Goal: Information Seeking & Learning: Learn about a topic

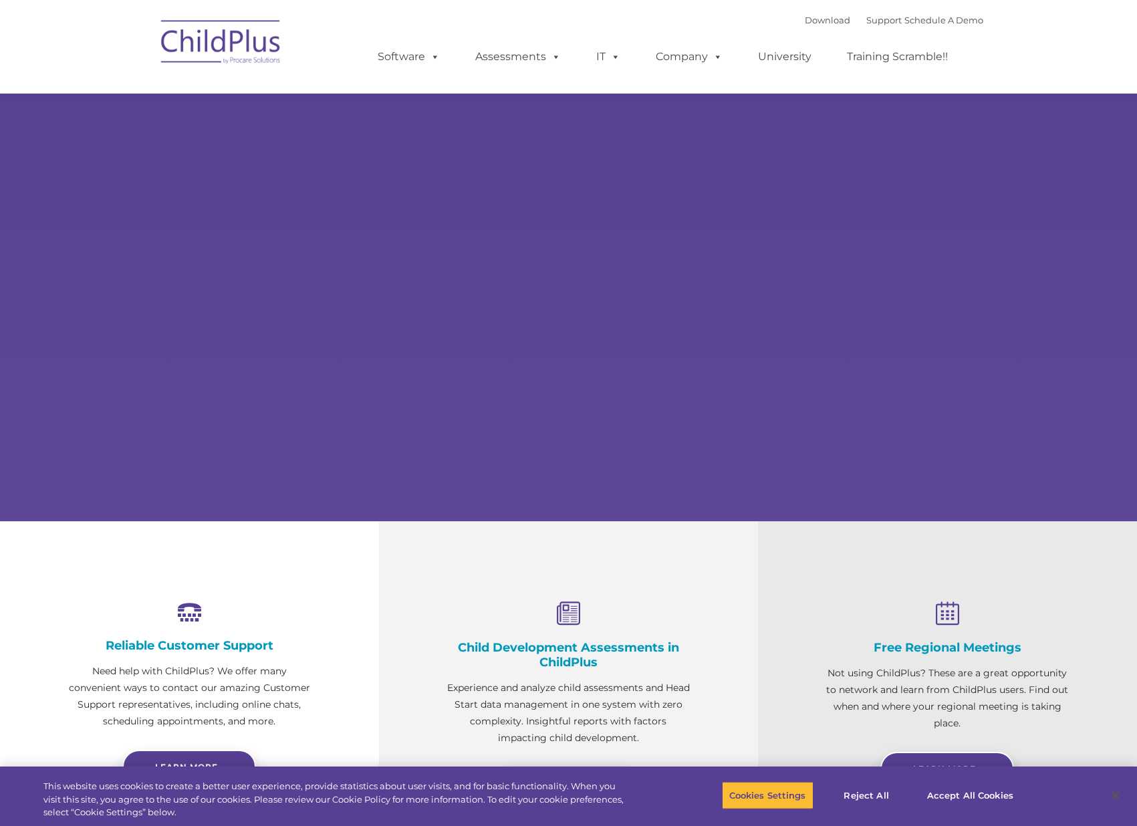
select select "MEDIUM"
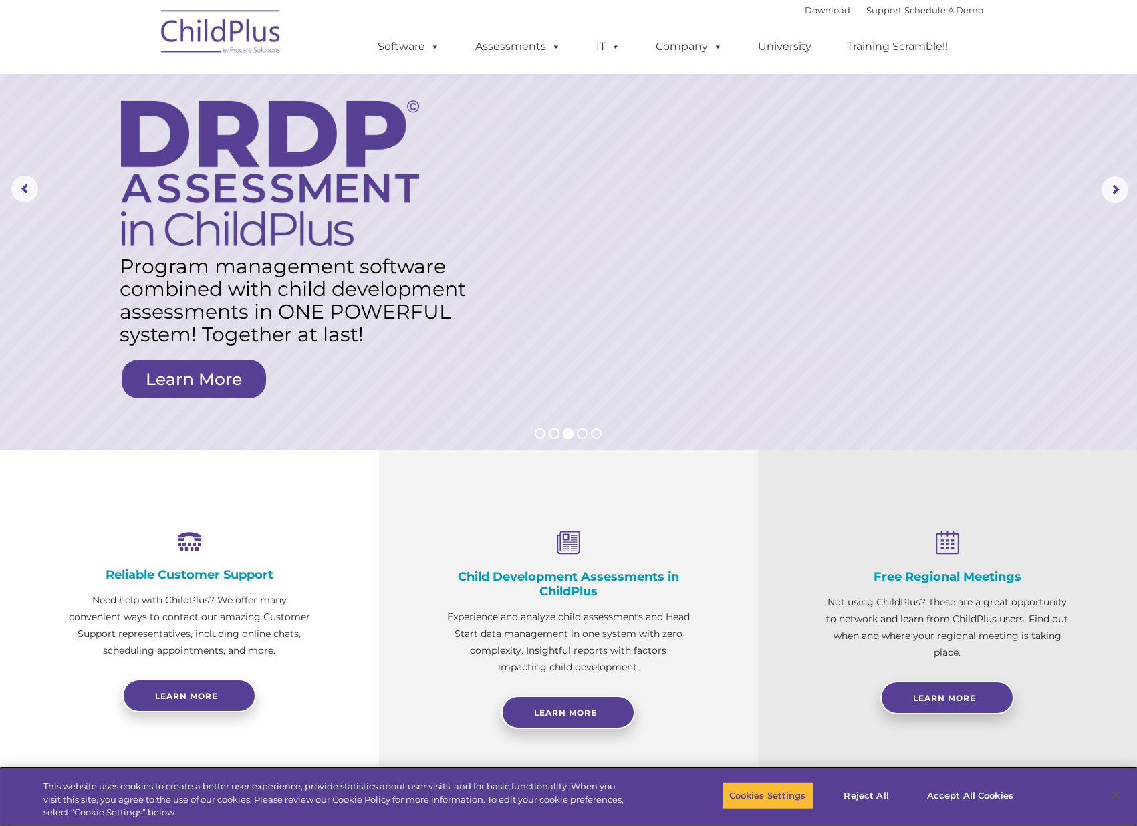
scroll to position [61, 0]
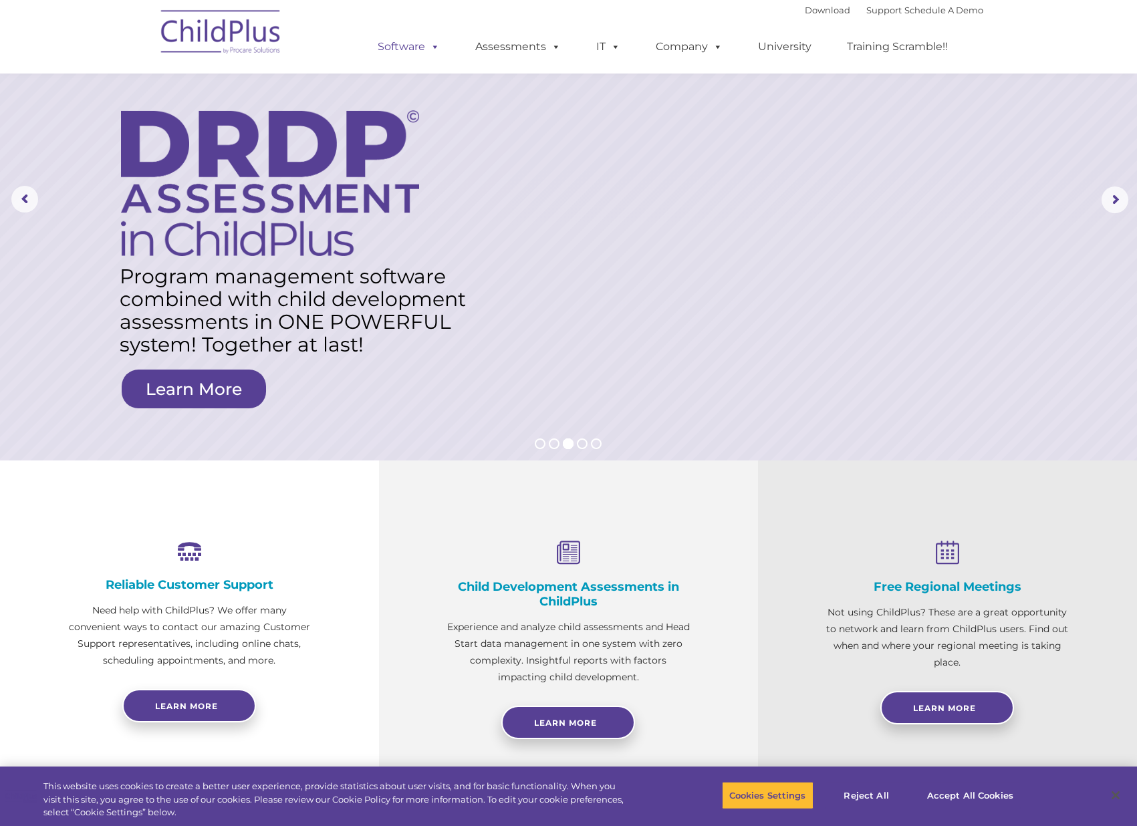
click at [431, 51] on span at bounding box center [432, 46] width 15 height 13
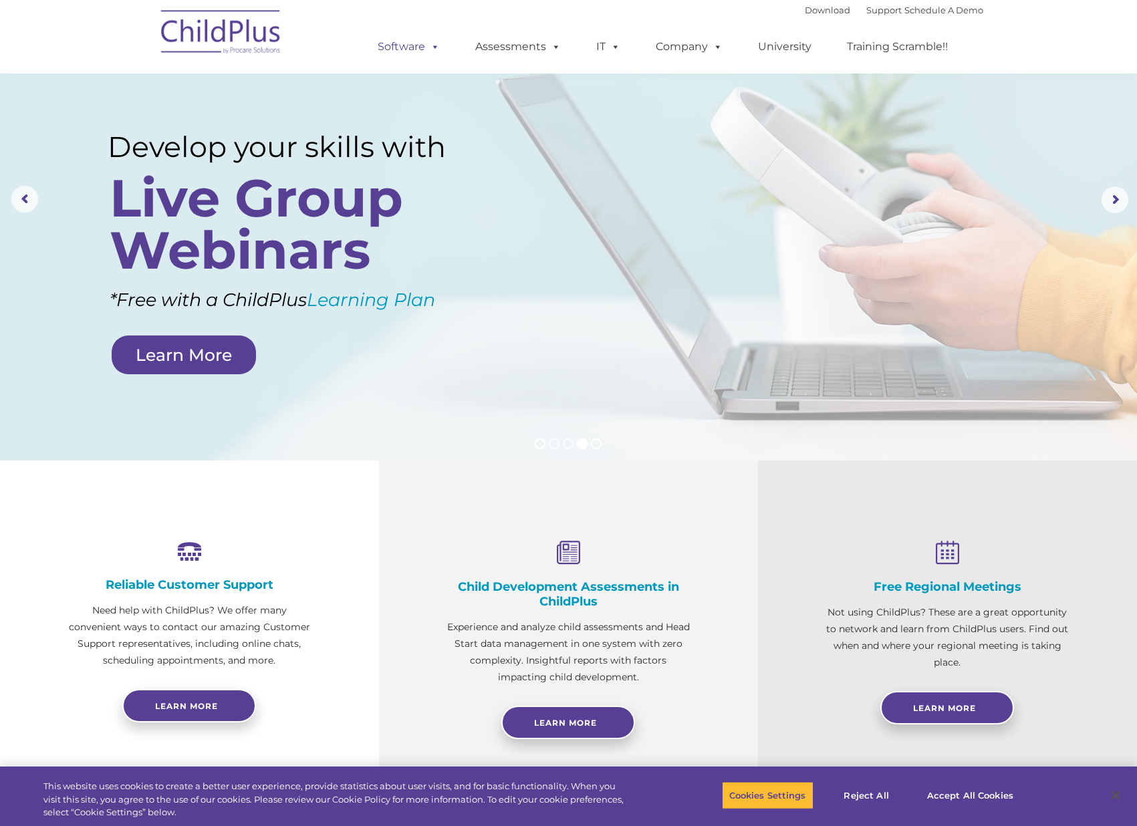
click at [395, 44] on link "Software" at bounding box center [408, 46] width 89 height 27
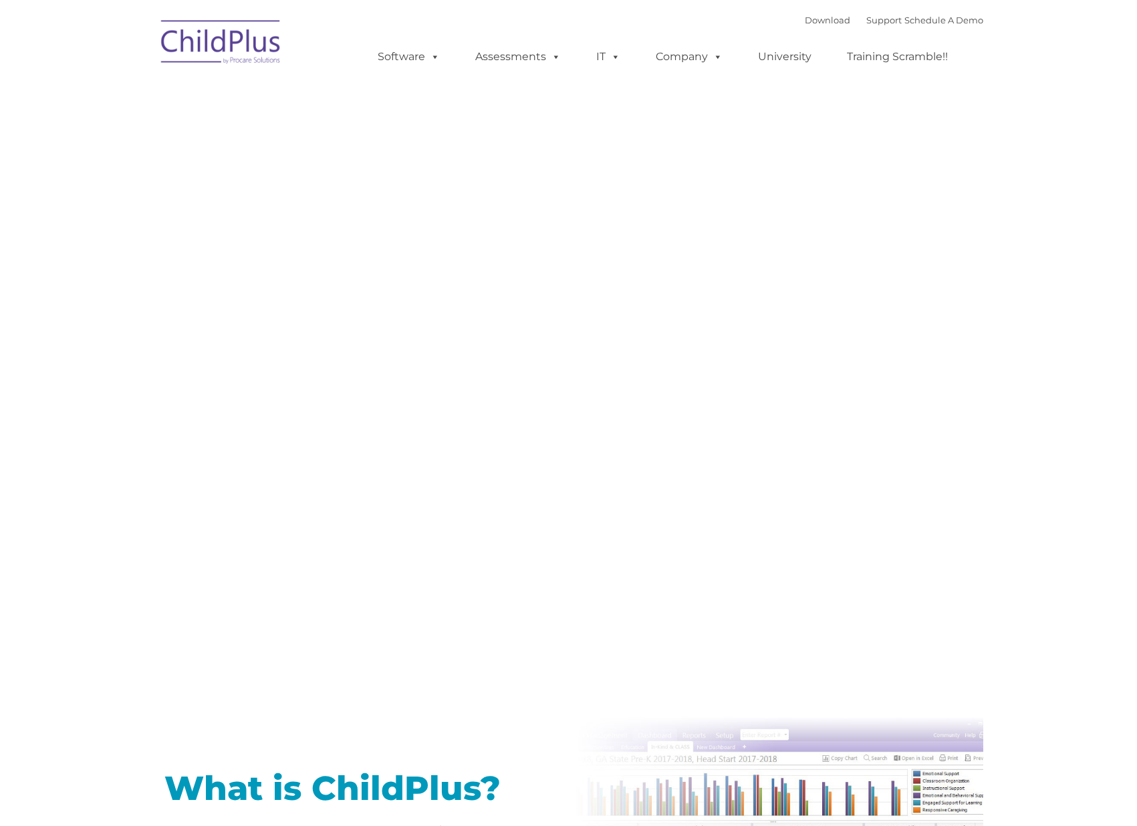
type input ""
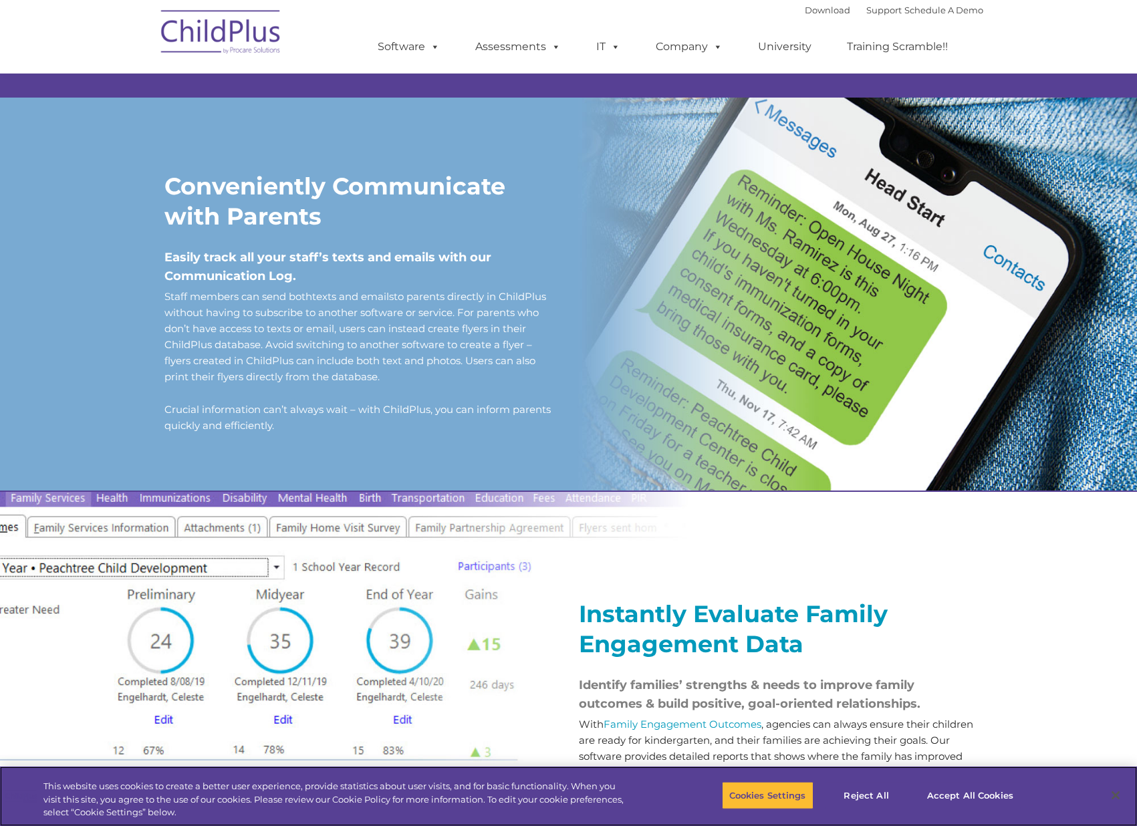
scroll to position [1044, 0]
click at [372, 334] on span "Staff members can send both texts and emails to parents directly in ChildPlus w…" at bounding box center [355, 337] width 382 height 93
click at [263, 255] on div "Conveniently Communicate with Parents Easily track all your staff’s texts and e…" at bounding box center [361, 303] width 394 height 263
click at [263, 274] on span "Easily track all your staff’s texts and emails with our Communication Log." at bounding box center [327, 267] width 327 height 33
click at [242, 404] on div "Conveniently Communicate with Parents Easily track all your staff’s texts and e…" at bounding box center [361, 303] width 394 height 263
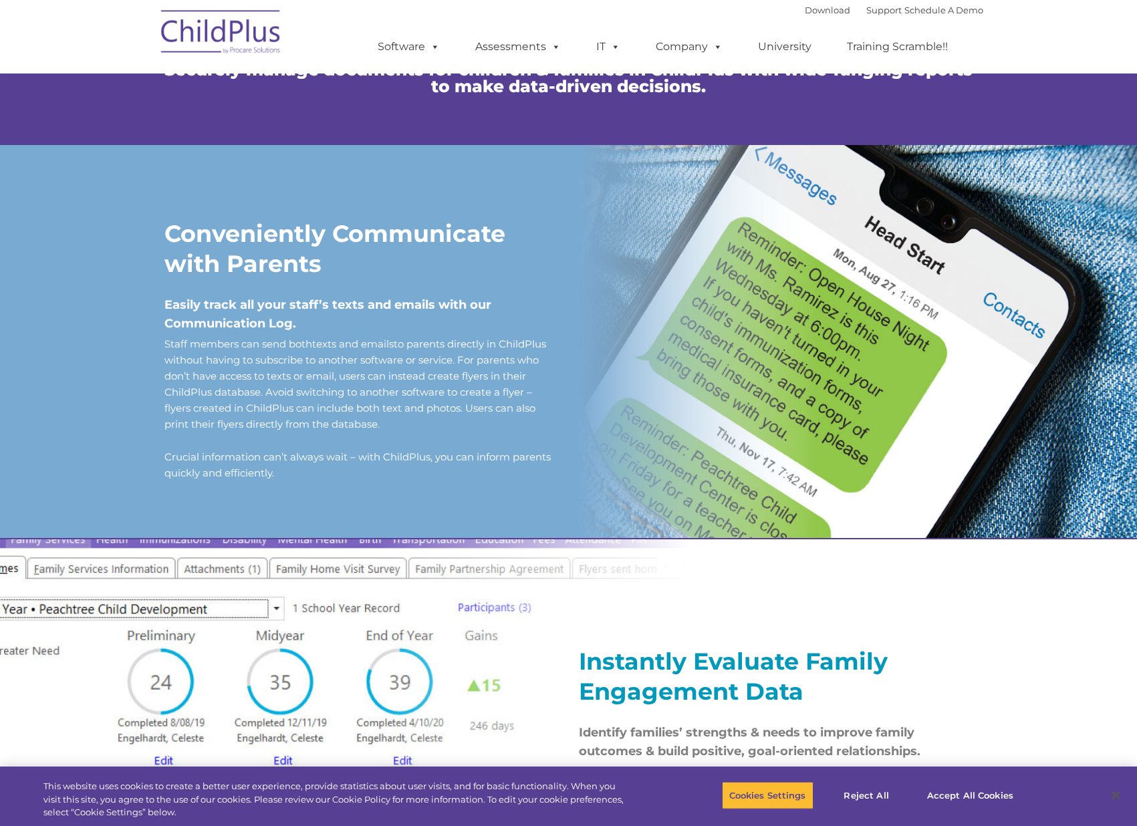
scroll to position [991, 0]
